Goal: Communication & Community: Answer question/provide support

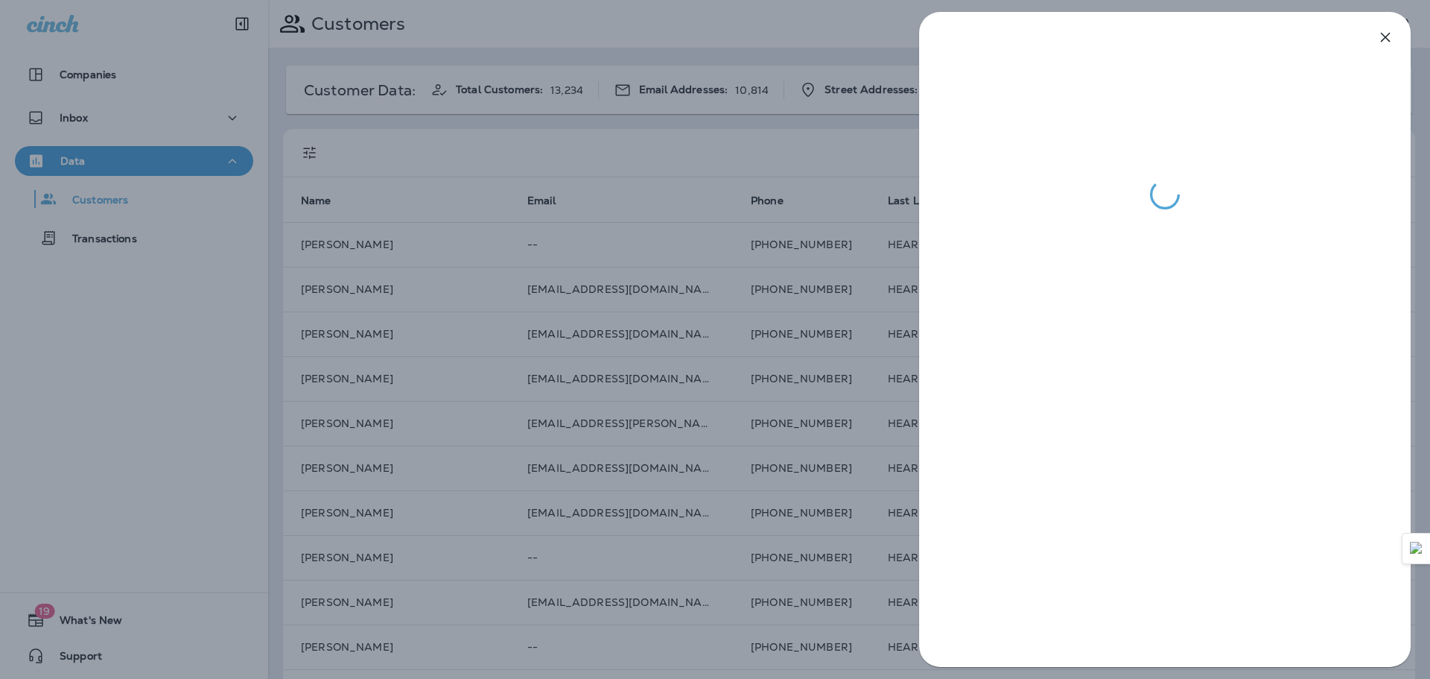
click at [74, 110] on div at bounding box center [715, 339] width 1430 height 679
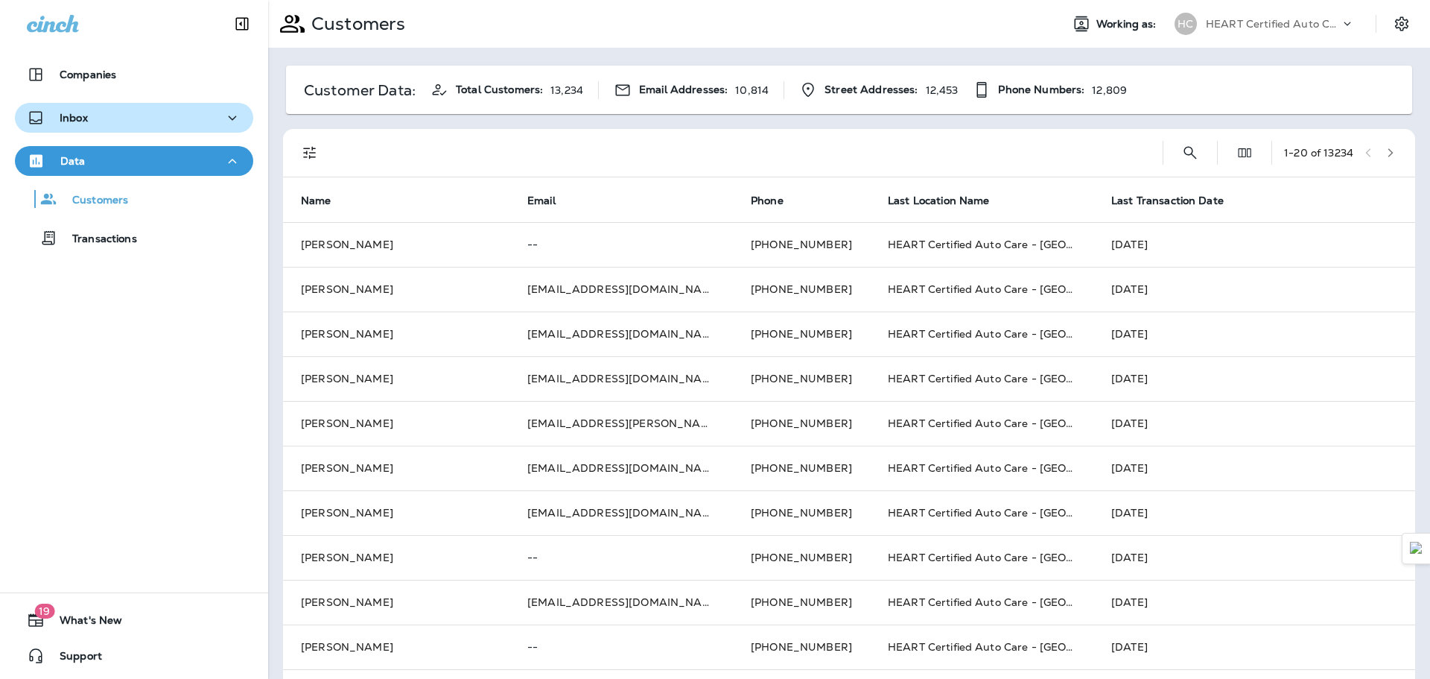
click at [100, 118] on div "Inbox" at bounding box center [134, 118] width 215 height 19
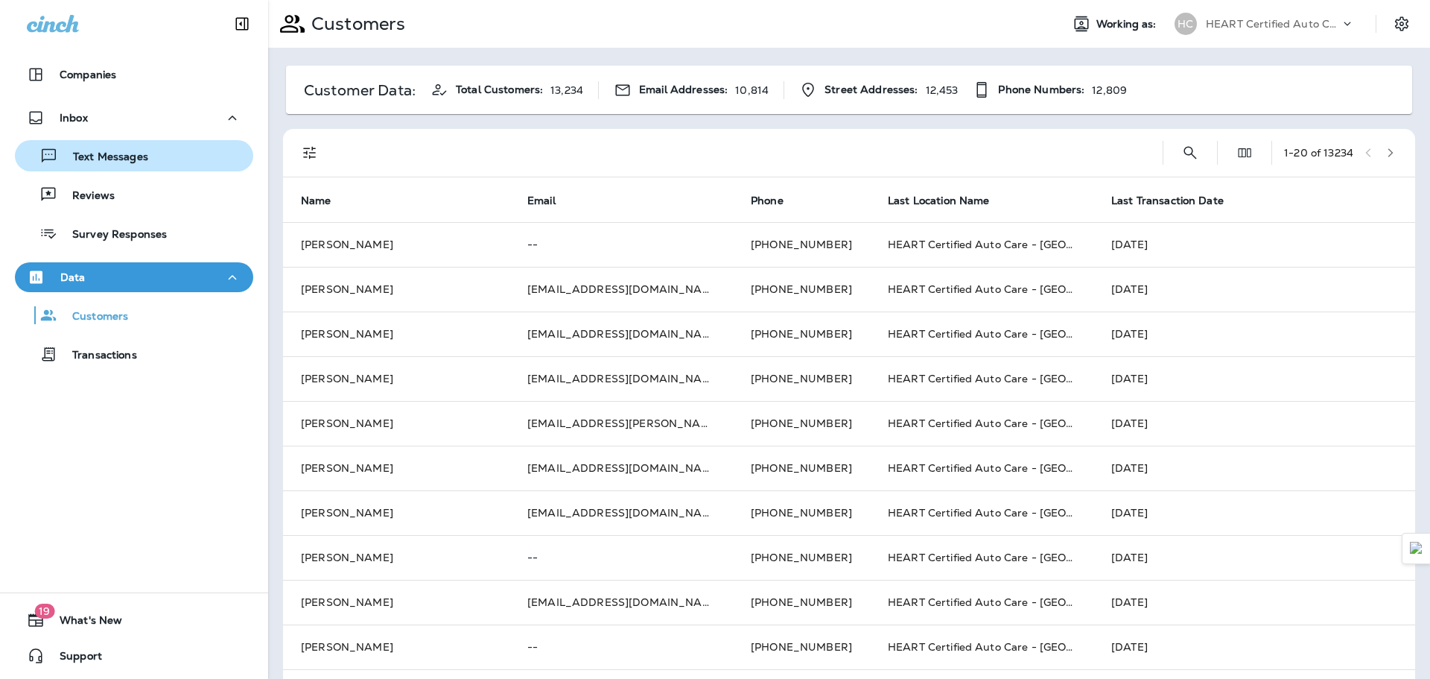
click at [112, 151] on p "Text Messages" at bounding box center [103, 157] width 90 height 14
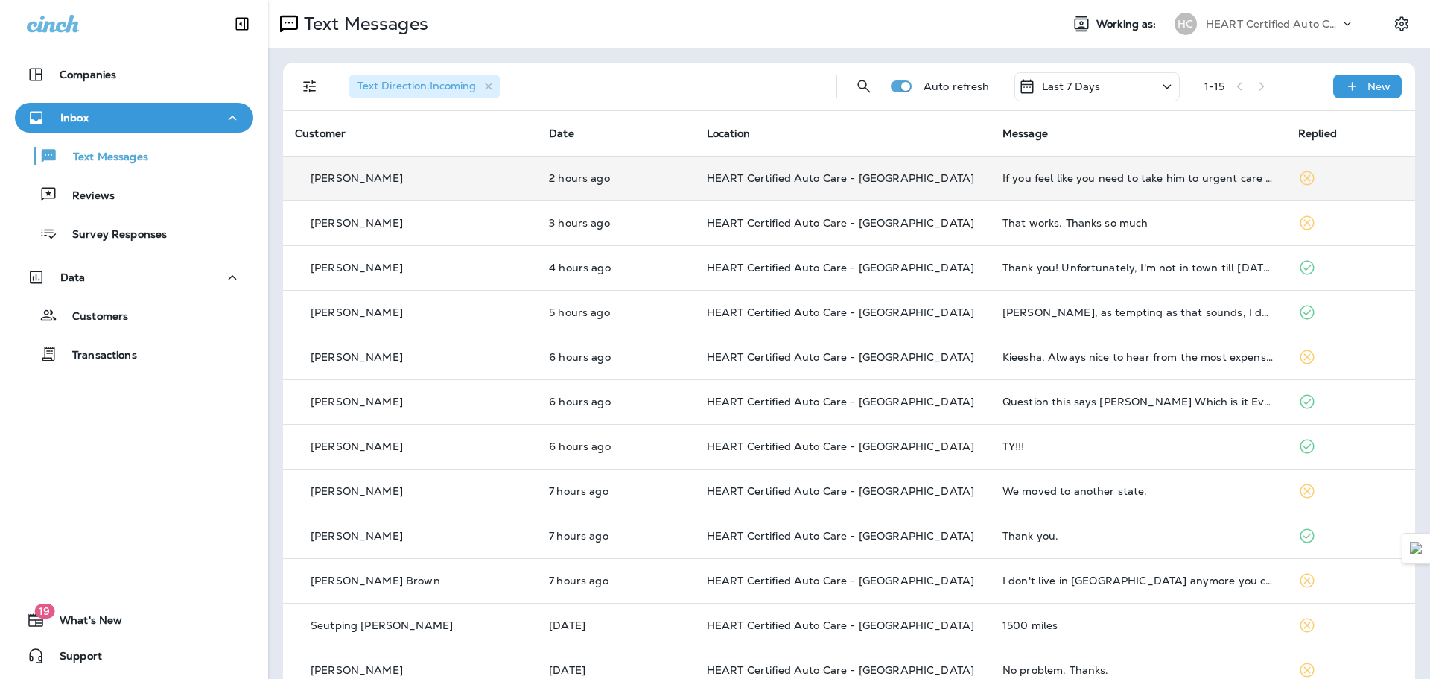
click at [1179, 184] on td "If you feel like you need to take him to urgent care let me know" at bounding box center [1139, 178] width 296 height 45
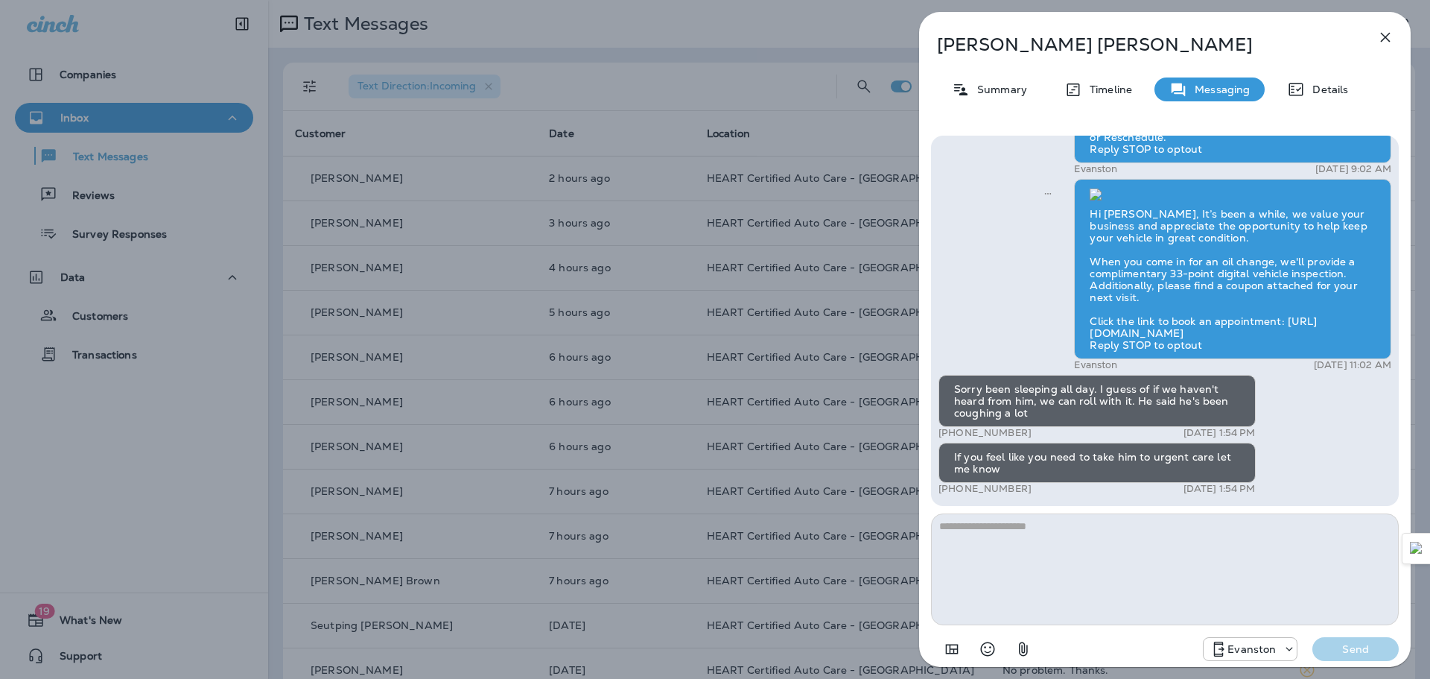
click at [691, 429] on div "[PERSON_NAME] Summary Timeline Messaging Details Hi [PERSON_NAME]! This is [PER…" at bounding box center [715, 339] width 1430 height 679
